Goal: Find specific page/section: Find specific page/section

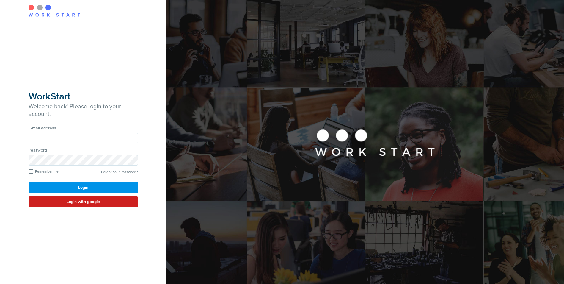
type input "**********"
click at [81, 186] on button "Login" at bounding box center [83, 187] width 109 height 11
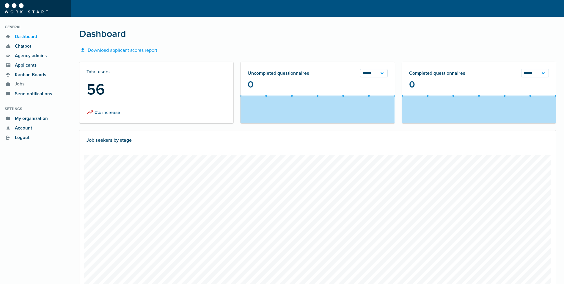
scroll to position [149, 340]
click at [23, 66] on span "Applicants" at bounding box center [24, 65] width 25 height 7
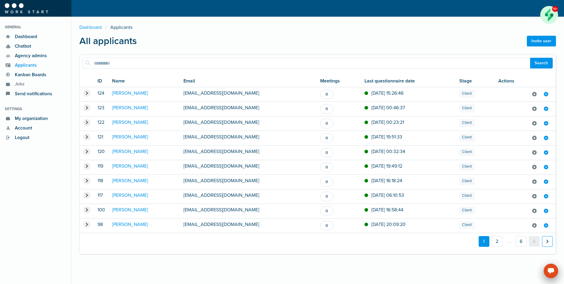
click at [547, 241] on icon at bounding box center [547, 241] width 7 height 11
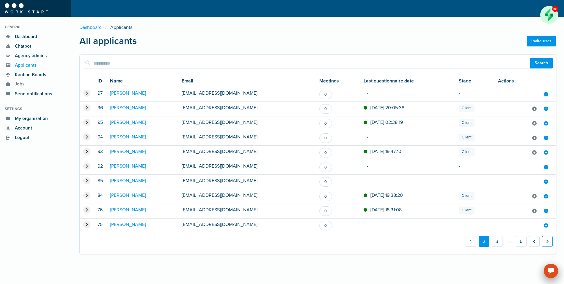
click at [547, 241] on icon at bounding box center [547, 241] width 7 height 11
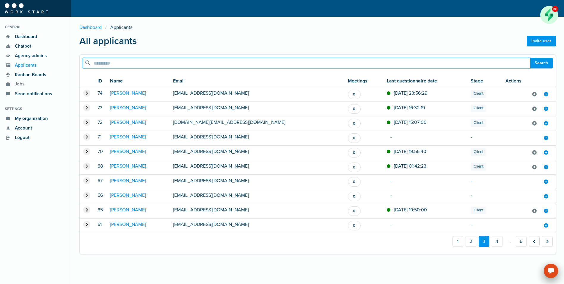
click at [114, 66] on input "search" at bounding box center [307, 63] width 448 height 11
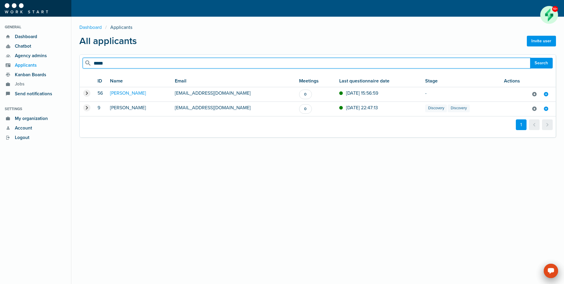
type input "*****"
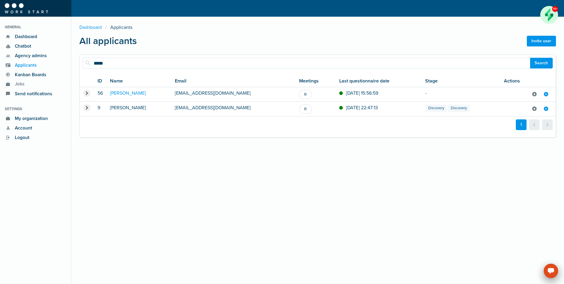
click at [122, 107] on link "[PERSON_NAME]" at bounding box center [128, 108] width 36 height 6
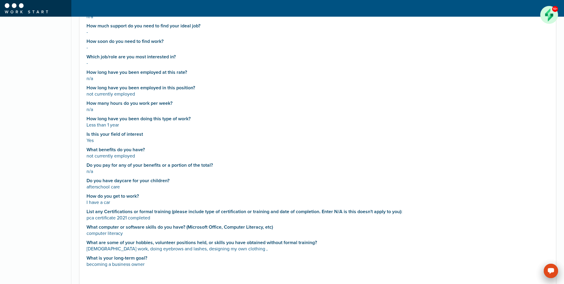
scroll to position [215, 0]
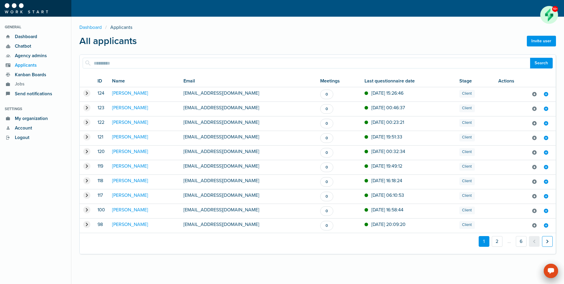
click at [547, 242] on icon at bounding box center [547, 241] width 7 height 11
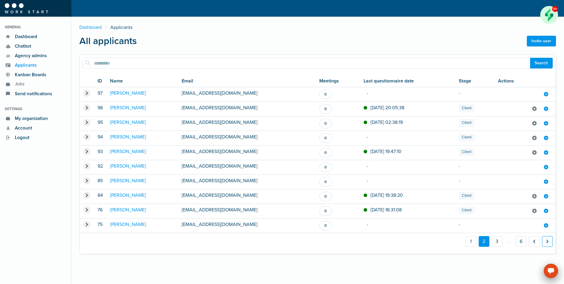
click at [547, 242] on icon at bounding box center [547, 241] width 7 height 11
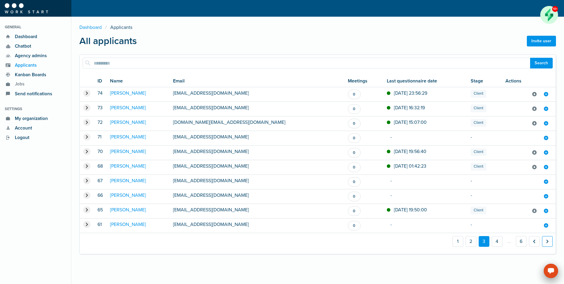
click at [547, 242] on icon at bounding box center [547, 241] width 7 height 11
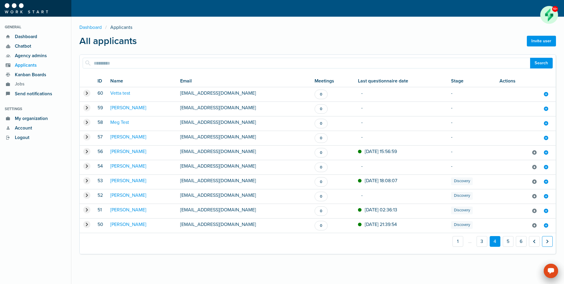
click at [547, 242] on icon at bounding box center [547, 241] width 7 height 11
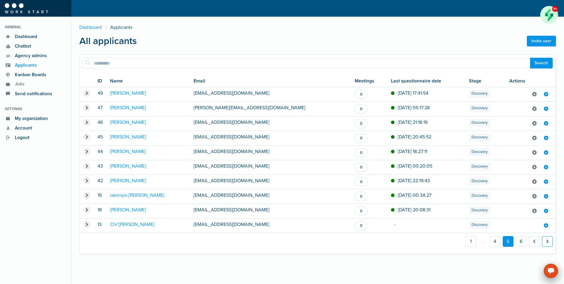
click at [547, 242] on icon at bounding box center [547, 241] width 7 height 11
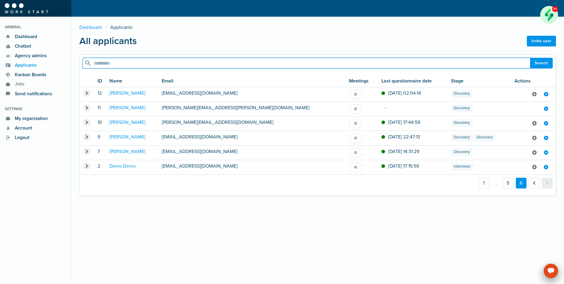
click at [130, 62] on input "search" at bounding box center [307, 63] width 448 height 11
type input "*"
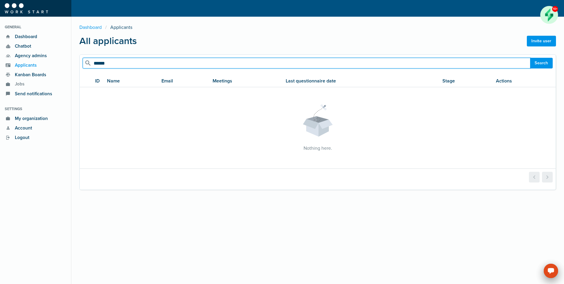
type input "******"
